Goal: Find specific page/section: Find specific page/section

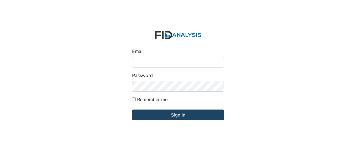
type input "[EMAIL_ADDRESS][DOMAIN_NAME]"
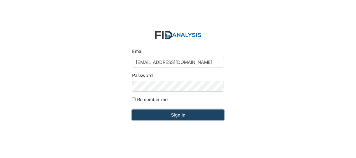
click at [161, 116] on input "Sign in" at bounding box center [178, 114] width 92 height 11
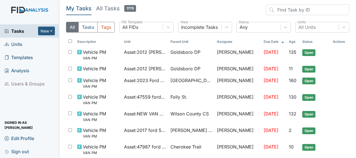
click at [21, 46] on span "Units" at bounding box center [13, 44] width 18 height 9
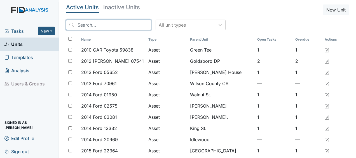
click at [90, 24] on input "search" at bounding box center [108, 25] width 85 height 11
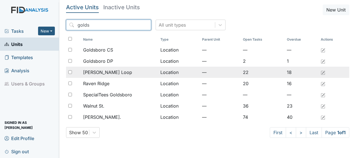
type input "golds"
click at [166, 72] on td "Location" at bounding box center [179, 72] width 42 height 11
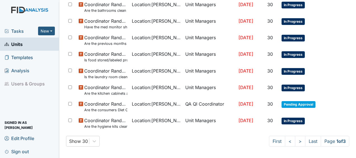
scroll to position [406, 0]
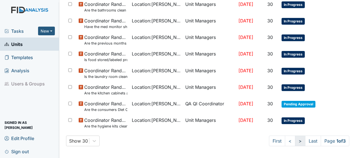
click at [295, 139] on link ">" at bounding box center [300, 140] width 10 height 11
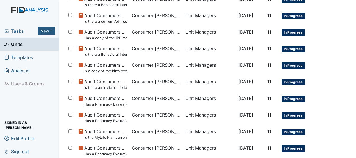
scroll to position [225, 0]
click at [310, 98] on td "In Progress" at bounding box center [303, 101] width 49 height 17
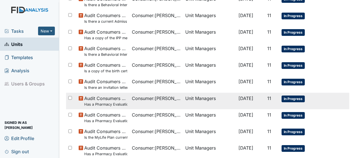
click at [310, 98] on td "In Progress" at bounding box center [303, 101] width 49 height 17
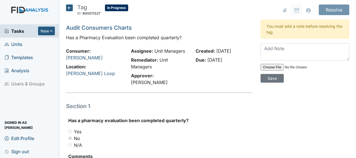
scroll to position [48, 0]
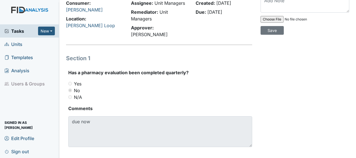
click at [327, 36] on div "Resolve Archive Task × Are you sure you want to archive this task? It will appe…" at bounding box center [304, 59] width 97 height 204
drag, startPoint x: 201, startPoint y: 93, endPoint x: 181, endPoint y: 93, distance: 20.1
click at [181, 94] on div "N/A" at bounding box center [160, 97] width 184 height 7
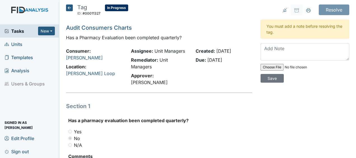
click at [69, 8] on icon at bounding box center [69, 7] width 7 height 7
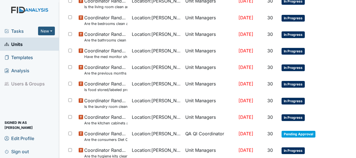
scroll to position [406, 0]
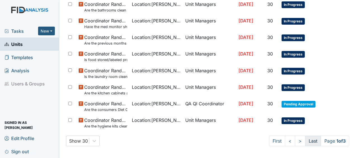
click at [308, 139] on link "Last" at bounding box center [313, 140] width 16 height 11
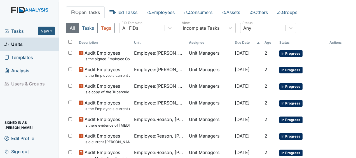
scroll to position [0, 0]
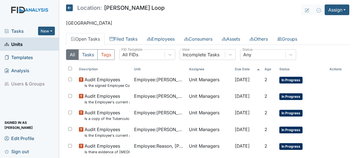
click at [70, 8] on icon at bounding box center [69, 7] width 7 height 7
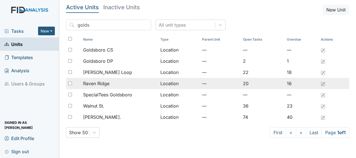
click at [108, 83] on span "Raven Ridge" at bounding box center [96, 83] width 26 height 7
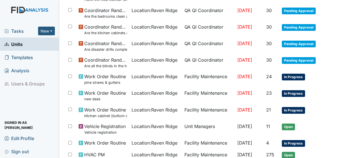
scroll to position [376, 0]
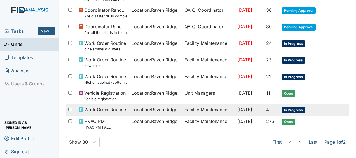
click at [106, 108] on span "Work Order Routine" at bounding box center [105, 109] width 42 height 7
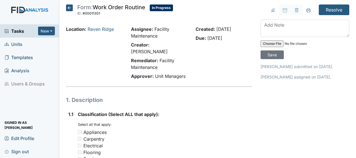
click at [70, 8] on icon at bounding box center [69, 7] width 7 height 7
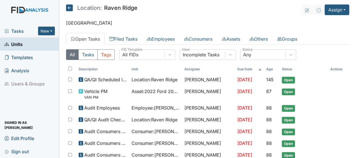
click at [71, 8] on icon at bounding box center [69, 7] width 7 height 7
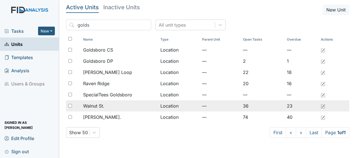
click at [113, 108] on div "Walnut St." at bounding box center [119, 105] width 72 height 7
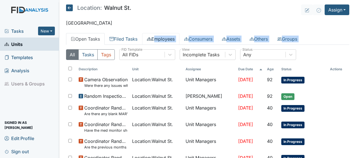
drag, startPoint x: 0, startPoint y: 0, endPoint x: 157, endPoint y: 36, distance: 160.6
click at [157, 36] on main "Location: Walnut St. Assign Assign Form Assign Inspection Assign Document Assig…" at bounding box center [207, 79] width 297 height 158
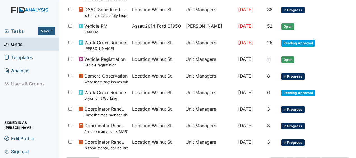
scroll to position [436, 0]
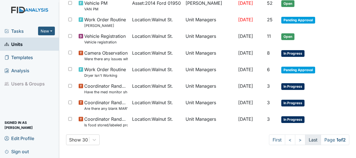
click at [322, 92] on td "In Progress" at bounding box center [303, 88] width 49 height 17
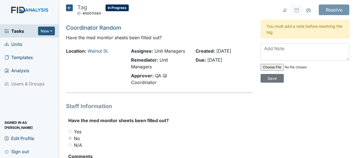
click at [70, 8] on icon at bounding box center [69, 7] width 7 height 7
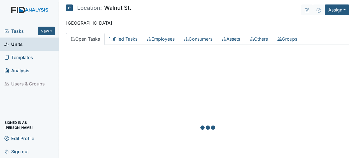
click at [70, 8] on icon at bounding box center [69, 7] width 7 height 7
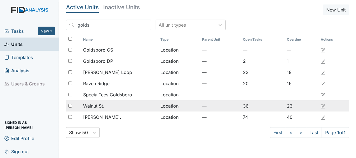
click at [171, 108] on td "Location" at bounding box center [179, 105] width 42 height 11
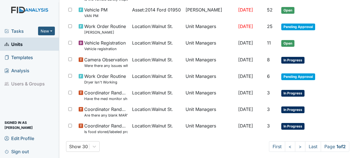
scroll to position [436, 0]
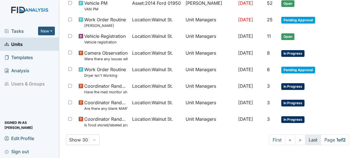
click at [307, 142] on link "Last" at bounding box center [313, 139] width 16 height 11
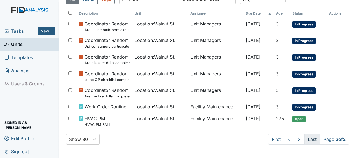
scroll to position [55, 0]
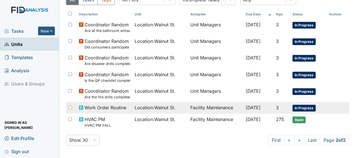
click at [212, 107] on td "Facility Maintenance" at bounding box center [216, 108] width 56 height 12
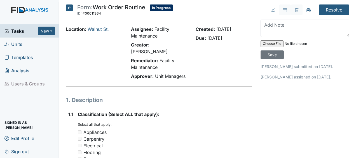
click at [68, 8] on icon at bounding box center [69, 7] width 7 height 7
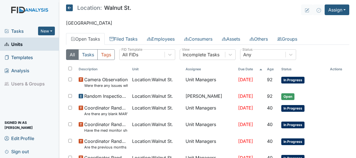
click at [71, 9] on icon at bounding box center [69, 7] width 7 height 7
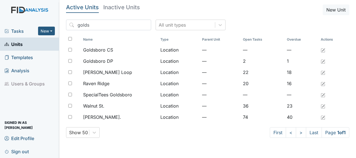
drag, startPoint x: 106, startPoint y: 117, endPoint x: 141, endPoint y: 147, distance: 45.7
click at [141, 147] on main "Active Units Inactive Units New Unit golds All unit types Name Type Parent Unit…" at bounding box center [207, 79] width 297 height 158
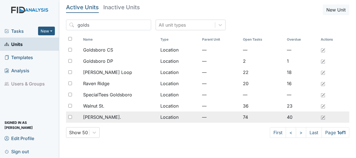
click at [110, 118] on div "[PERSON_NAME]." at bounding box center [119, 117] width 72 height 7
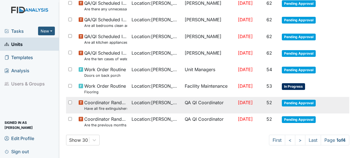
scroll to position [441, 0]
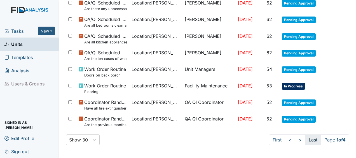
click at [306, 139] on link "Last" at bounding box center [313, 139] width 16 height 11
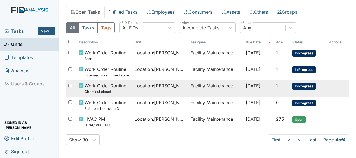
click at [171, 84] on span "Location : William St." at bounding box center [160, 85] width 51 height 7
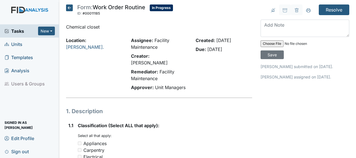
click at [71, 8] on icon at bounding box center [69, 7] width 7 height 7
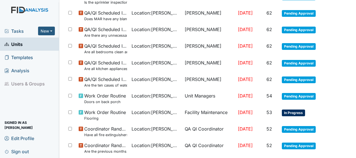
scroll to position [441, 0]
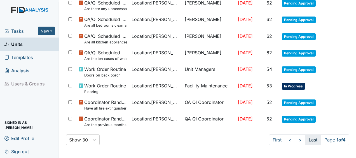
click at [308, 138] on link "Last" at bounding box center [313, 139] width 16 height 11
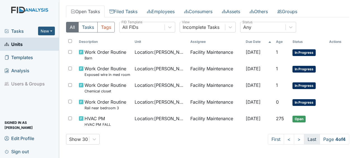
scroll to position [27, 0]
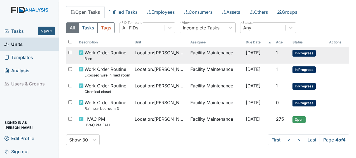
click at [226, 55] on td "Facility Maintenance" at bounding box center [216, 55] width 56 height 17
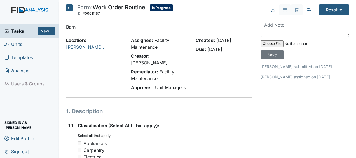
click at [71, 7] on icon at bounding box center [69, 7] width 7 height 7
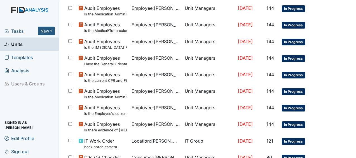
scroll to position [197, 0]
